Goal: Task Accomplishment & Management: Manage account settings

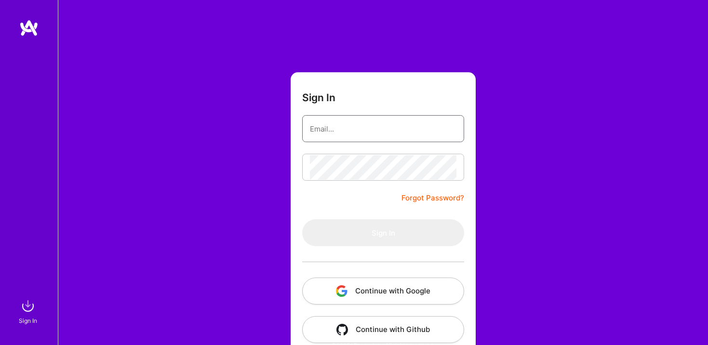
type input "[EMAIL_ADDRESS][DOMAIN_NAME]"
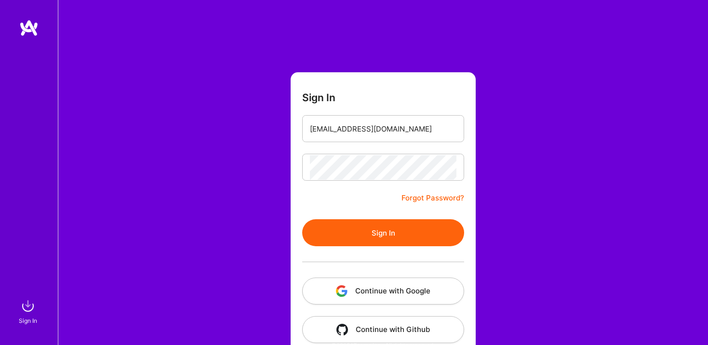
click at [363, 197] on form "Sign In [EMAIL_ADDRESS][DOMAIN_NAME] Forgot Password? Sign In Continue with Goo…" at bounding box center [383, 213] width 185 height 282
click at [378, 242] on button "Sign In" at bounding box center [383, 232] width 162 height 27
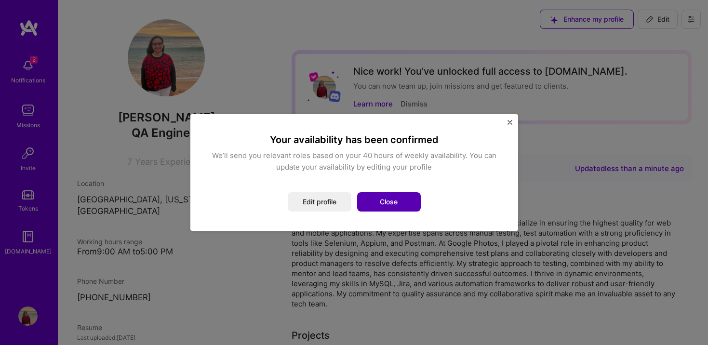
click at [395, 202] on button "Close" at bounding box center [389, 201] width 64 height 19
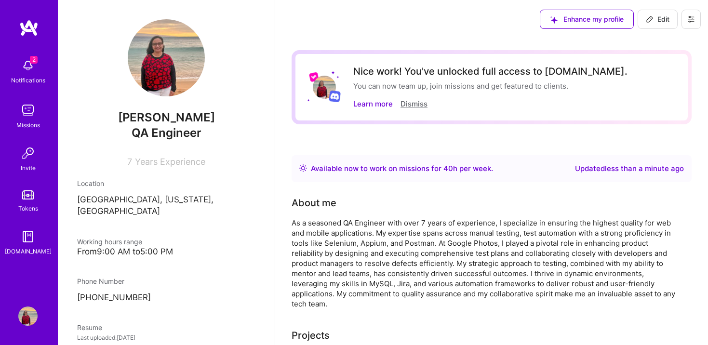
click at [409, 106] on button "Dismiss" at bounding box center [414, 104] width 27 height 10
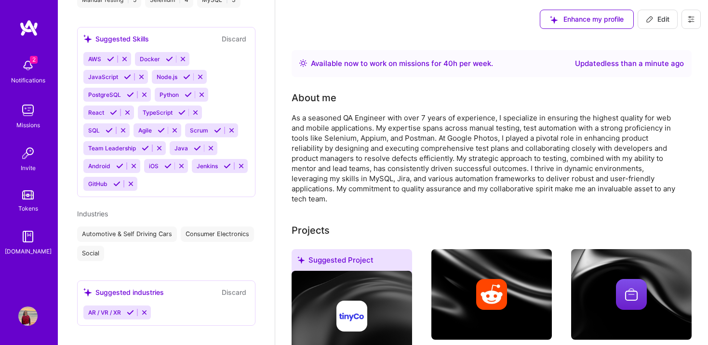
click at [25, 69] on img at bounding box center [27, 65] width 19 height 19
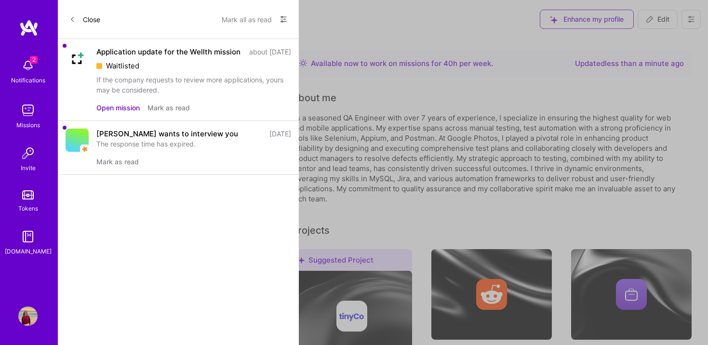
click at [119, 139] on div "[PERSON_NAME] wants to interview you" at bounding box center [167, 134] width 142 height 10
click at [116, 52] on div "Application update for the Wellth mission" at bounding box center [168, 52] width 144 height 10
click at [120, 113] on button "Open mission" at bounding box center [117, 108] width 43 height 10
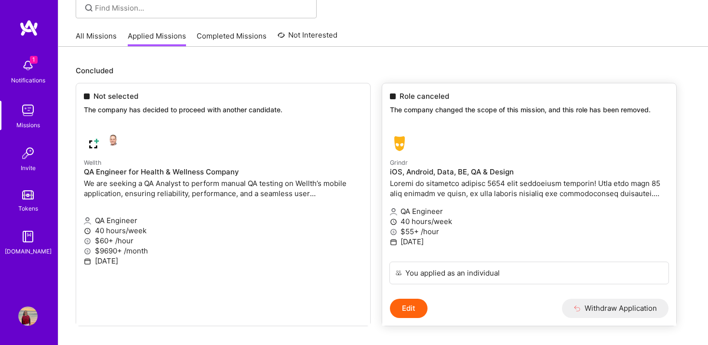
scroll to position [101, 0]
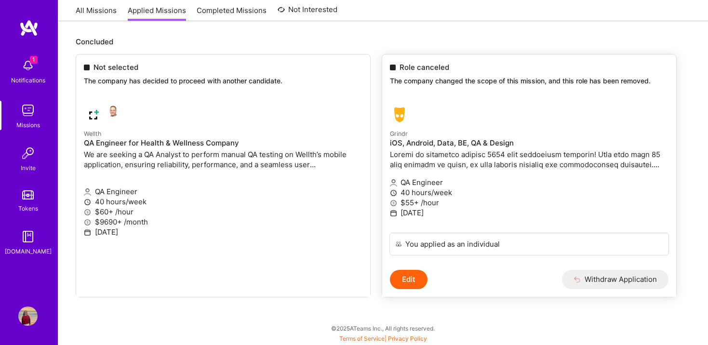
click at [612, 278] on button "Withdraw Application" at bounding box center [615, 279] width 107 height 19
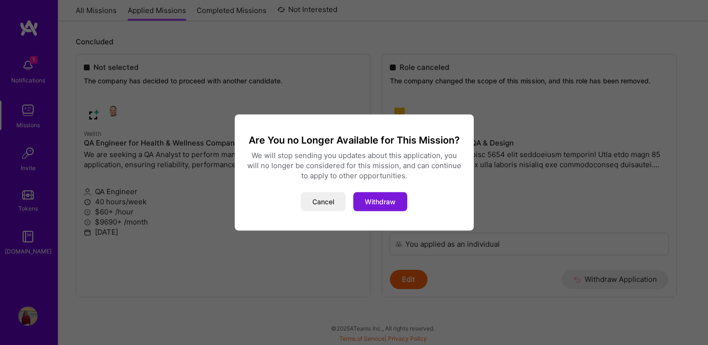
click at [380, 211] on button "Withdraw" at bounding box center [380, 201] width 54 height 19
click at [387, 202] on button "Withdraw" at bounding box center [380, 201] width 54 height 19
click at [511, 325] on div "Are You no Longer Available for This Mission? We will stop sending you updates …" at bounding box center [354, 172] width 708 height 345
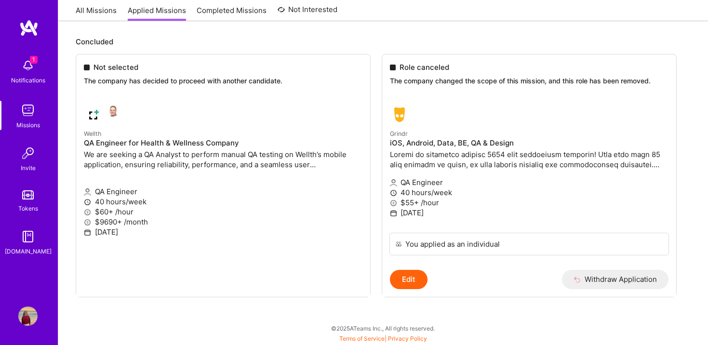
click at [31, 67] on img at bounding box center [27, 65] width 19 height 19
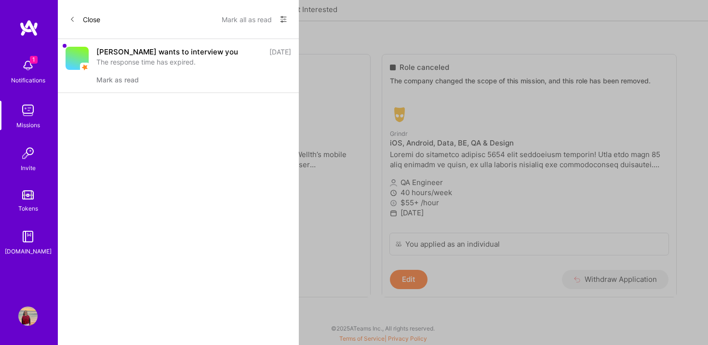
click at [146, 73] on div "[PERSON_NAME] wants to interview you [DATE] The response time has expired. [PER…" at bounding box center [193, 66] width 195 height 38
click at [119, 50] on div "[PERSON_NAME] wants to interview you" at bounding box center [167, 52] width 142 height 10
click at [87, 17] on button "Close" at bounding box center [84, 19] width 31 height 15
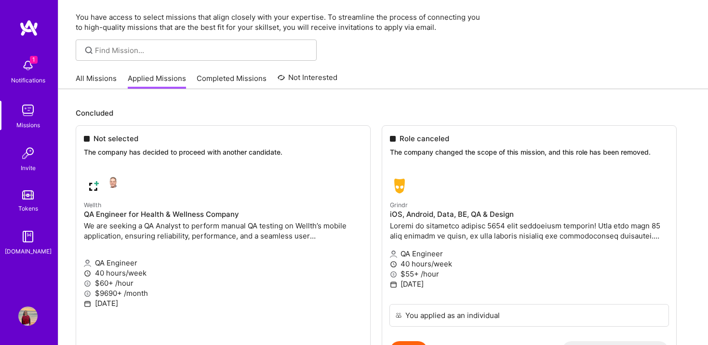
scroll to position [29, 0]
click at [233, 74] on link "Completed Missions" at bounding box center [232, 82] width 70 height 16
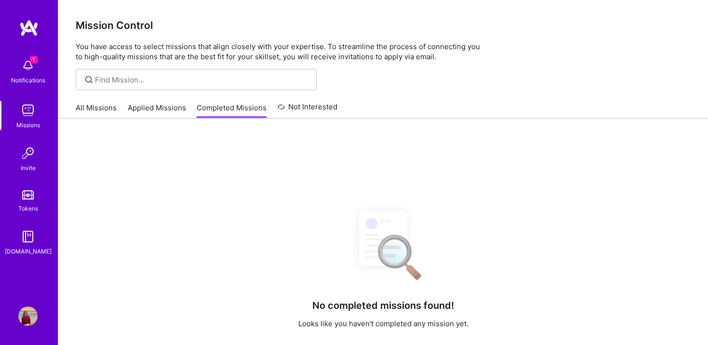
click at [311, 107] on link "Not Interested" at bounding box center [308, 109] width 60 height 17
click at [98, 111] on link "All Missions" at bounding box center [96, 111] width 41 height 16
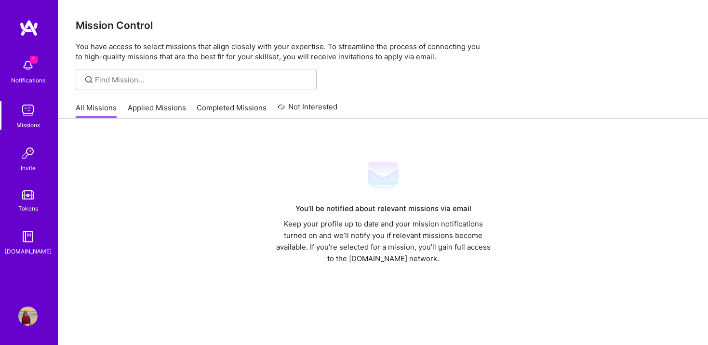
click at [26, 115] on img at bounding box center [27, 110] width 19 height 19
click at [27, 242] on img at bounding box center [27, 236] width 19 height 19
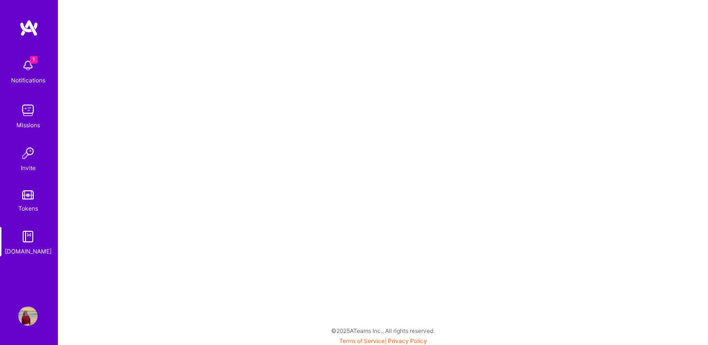
scroll to position [2, 0]
click at [27, 328] on div "1 Notifications Missions Invite Tokens [DOMAIN_NAME] Profile" at bounding box center [29, 172] width 58 height 345
click at [27, 320] on img at bounding box center [27, 316] width 19 height 19
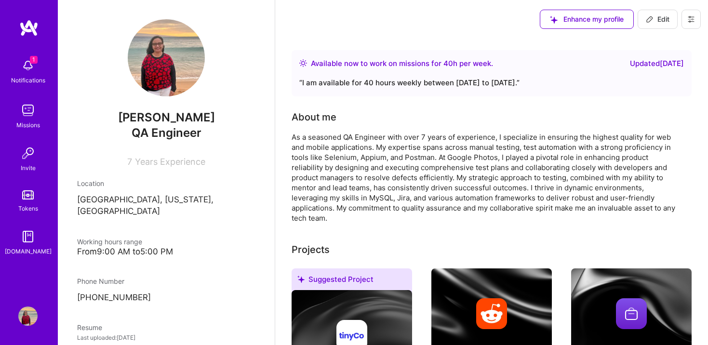
click at [178, 78] on img at bounding box center [166, 57] width 77 height 77
click at [173, 61] on img at bounding box center [166, 57] width 77 height 77
click at [158, 52] on img at bounding box center [166, 57] width 77 height 77
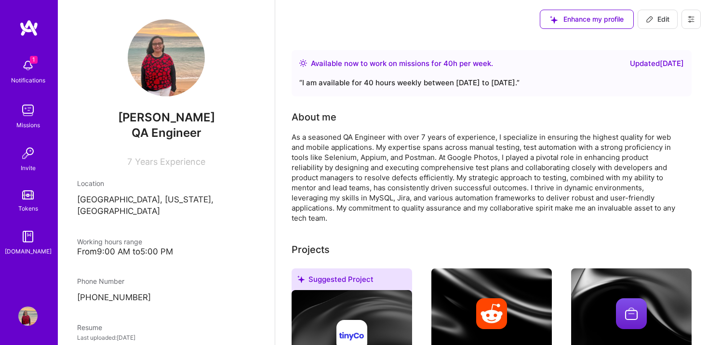
click at [664, 23] on span "Edit" at bounding box center [658, 19] width 24 height 10
select select "US"
select select "Right Now"
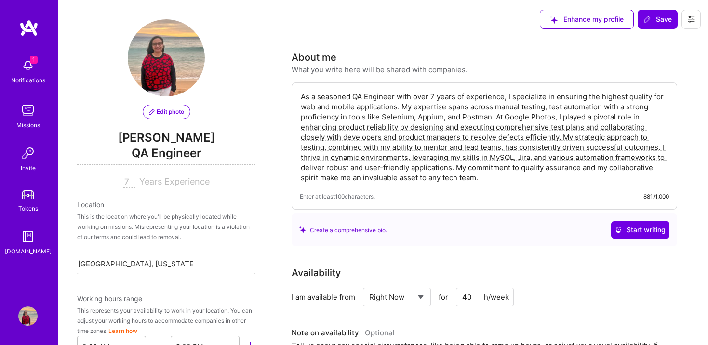
click at [166, 113] on span "Edit photo" at bounding box center [166, 112] width 35 height 9
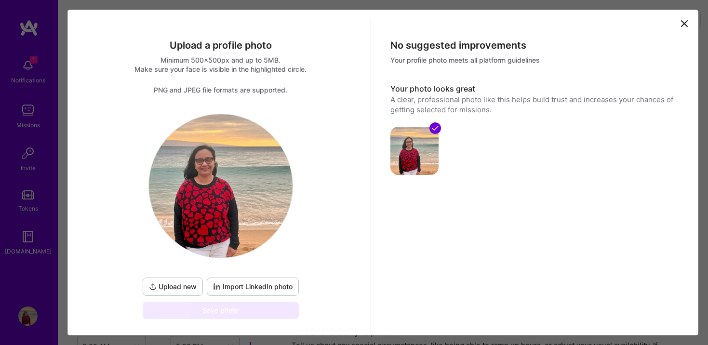
click at [256, 288] on span "Import LinkedIn photo" at bounding box center [253, 287] width 80 height 10
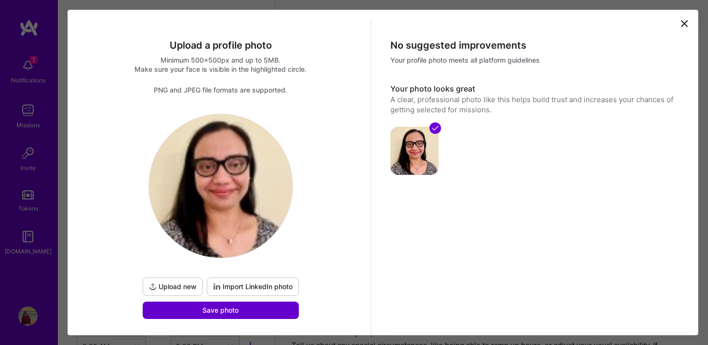
click at [232, 311] on span "Save photo" at bounding box center [220, 311] width 36 height 10
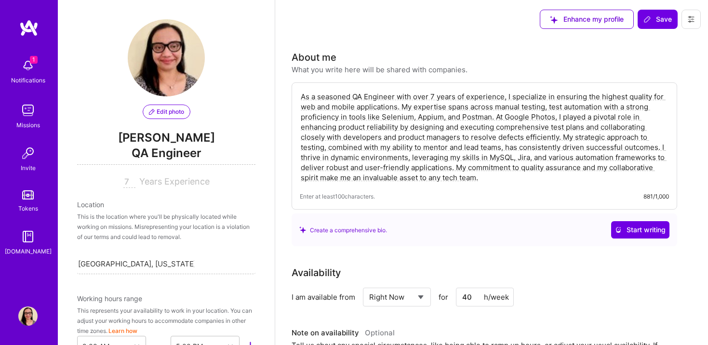
click at [564, 266] on div "Availability" at bounding box center [485, 273] width 386 height 14
click at [659, 18] on span "Save" at bounding box center [658, 19] width 28 height 10
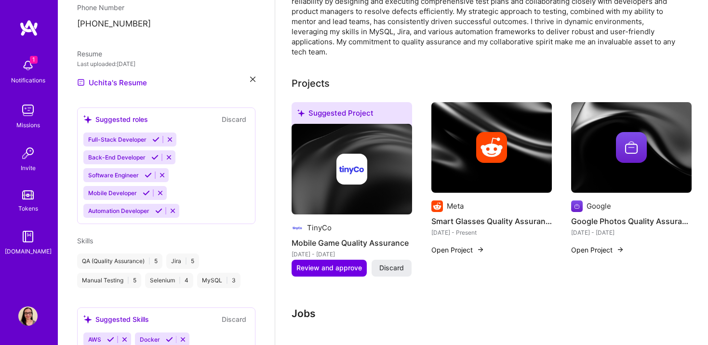
scroll to position [275, 0]
click at [160, 188] on icon at bounding box center [160, 191] width 7 height 7
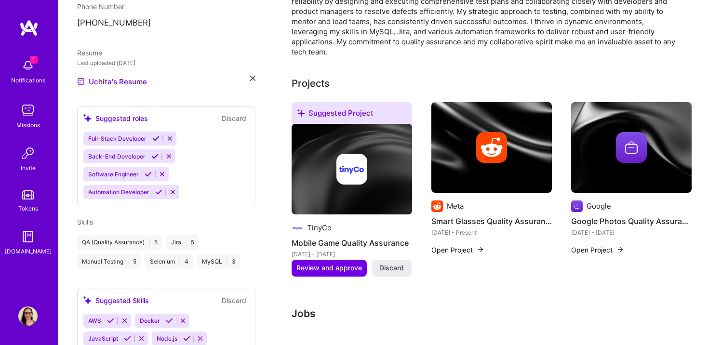
click at [162, 171] on icon at bounding box center [162, 174] width 7 height 7
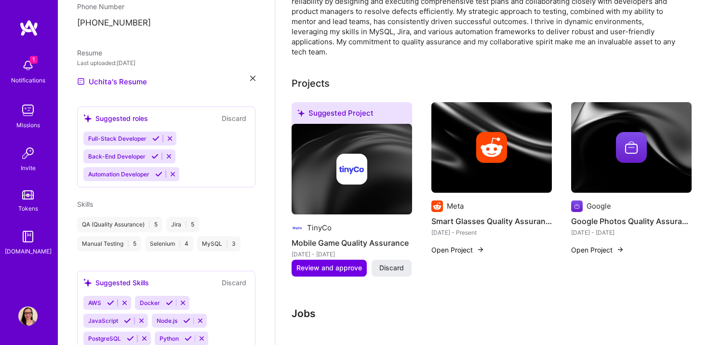
click at [167, 153] on icon at bounding box center [168, 156] width 7 height 7
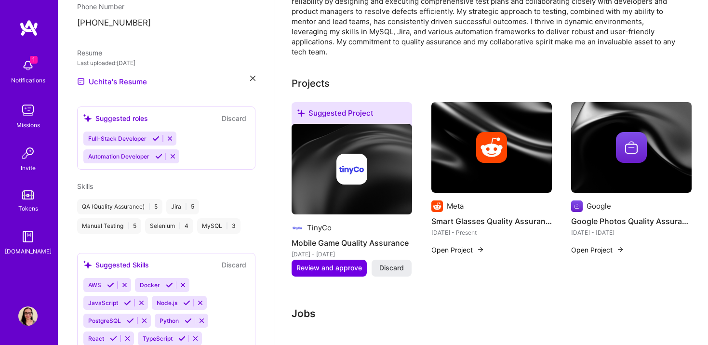
click at [169, 135] on icon at bounding box center [169, 138] width 7 height 7
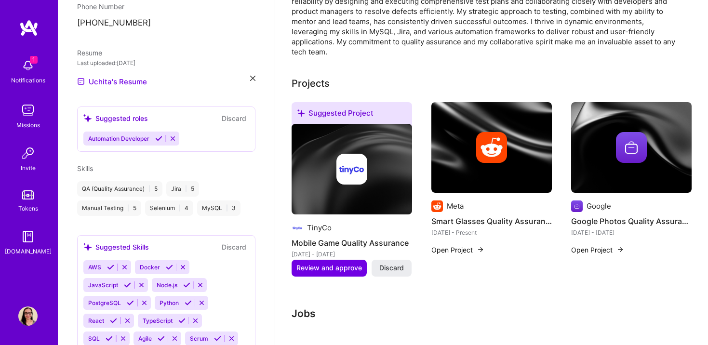
click at [174, 135] on icon at bounding box center [172, 138] width 7 height 7
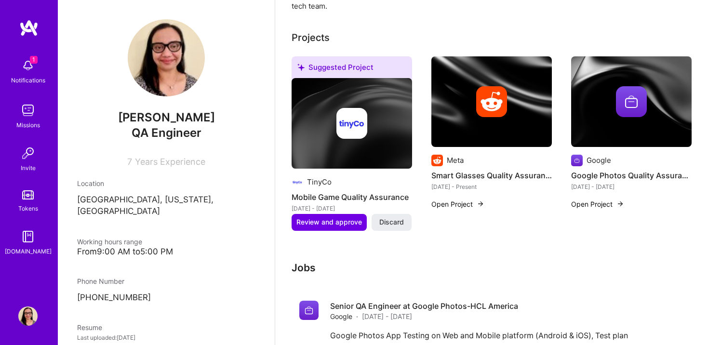
scroll to position [0, 0]
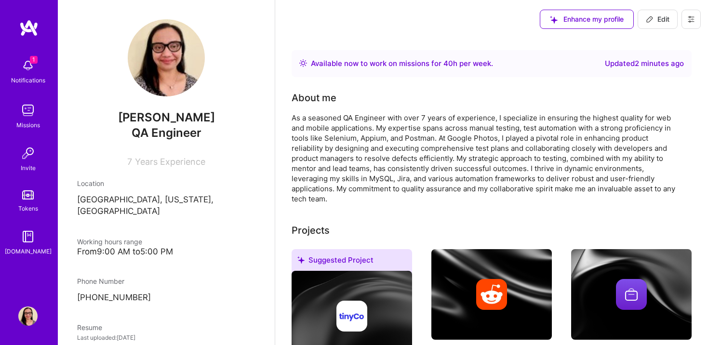
click at [170, 60] on img at bounding box center [166, 57] width 77 height 77
